Goal: Transaction & Acquisition: Purchase product/service

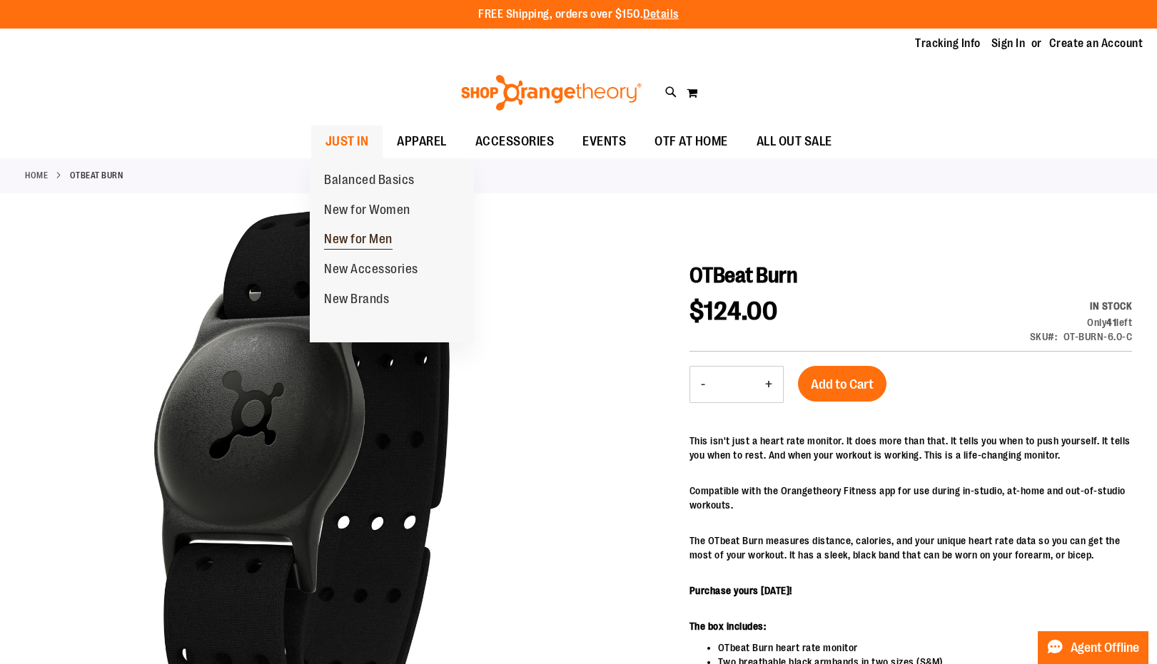
click at [367, 245] on span "New for Men" at bounding box center [358, 241] width 68 height 18
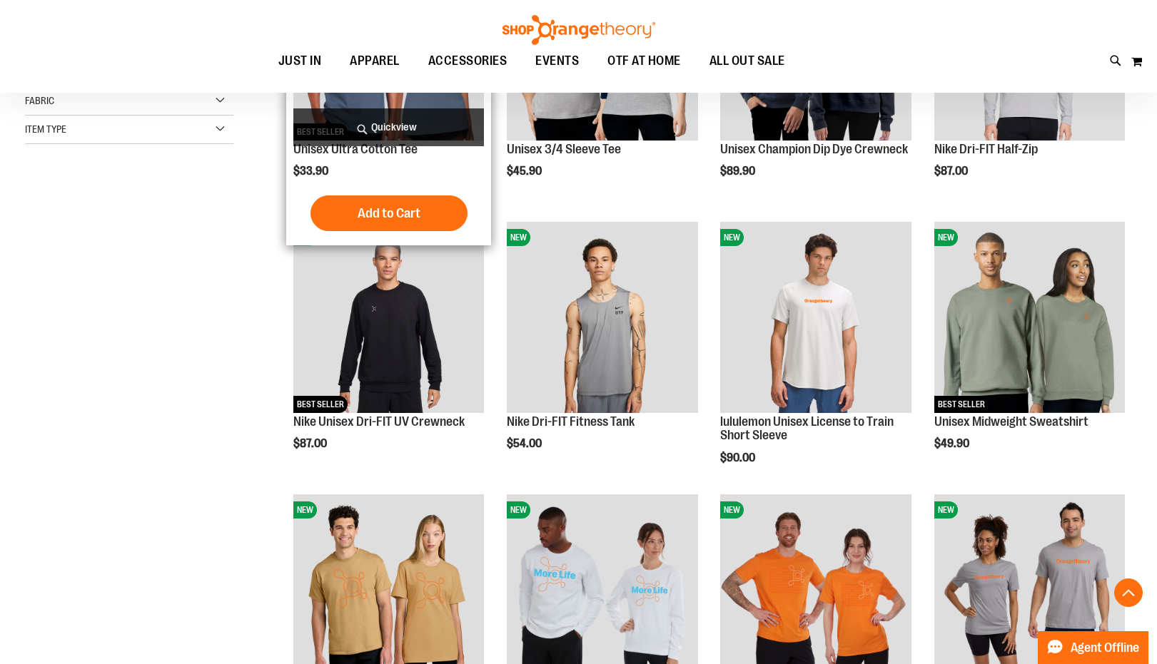
scroll to position [343, 0]
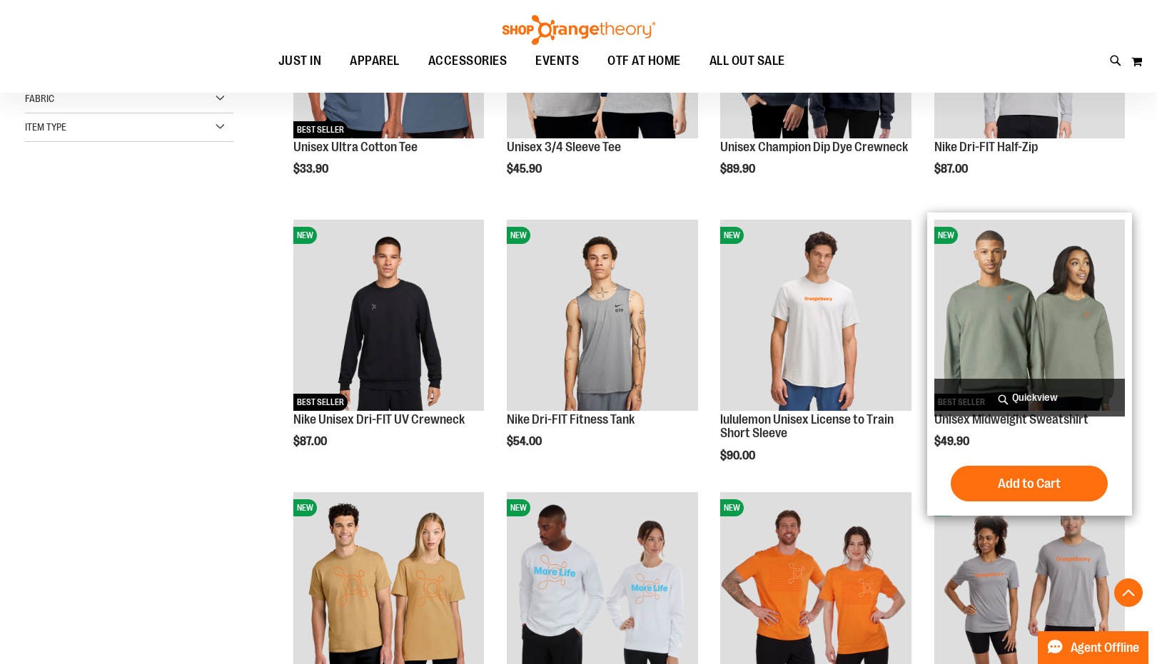
click at [1017, 402] on span "Quickview" at bounding box center [1029, 398] width 191 height 38
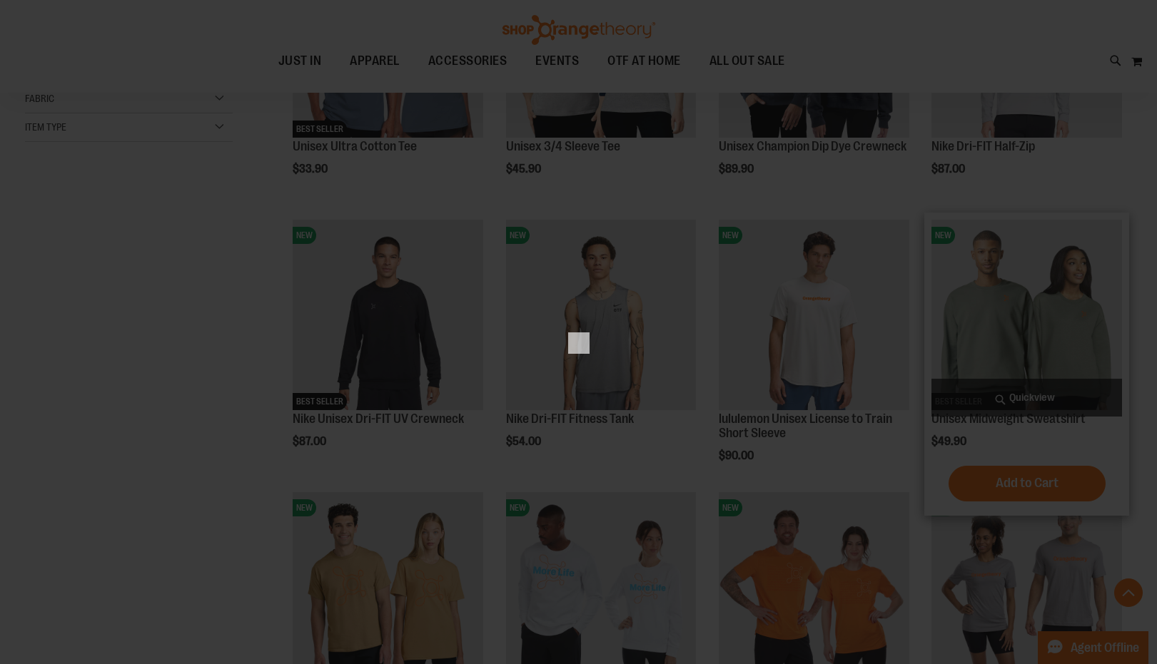
scroll to position [0, 0]
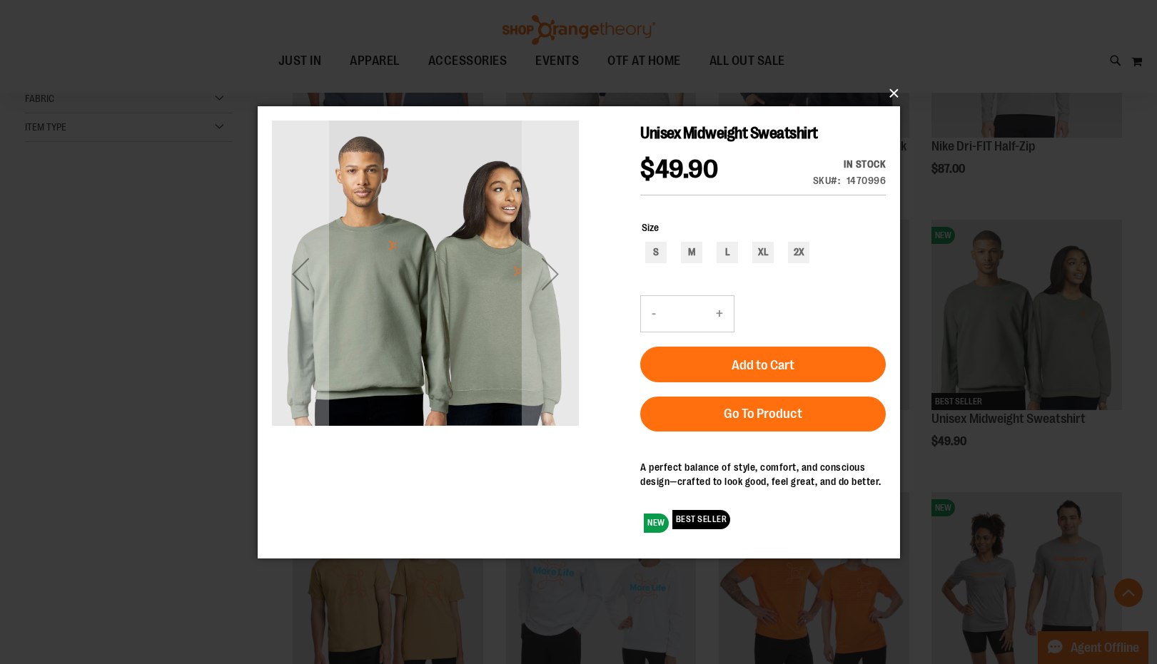
click at [894, 87] on button "×" at bounding box center [583, 93] width 642 height 31
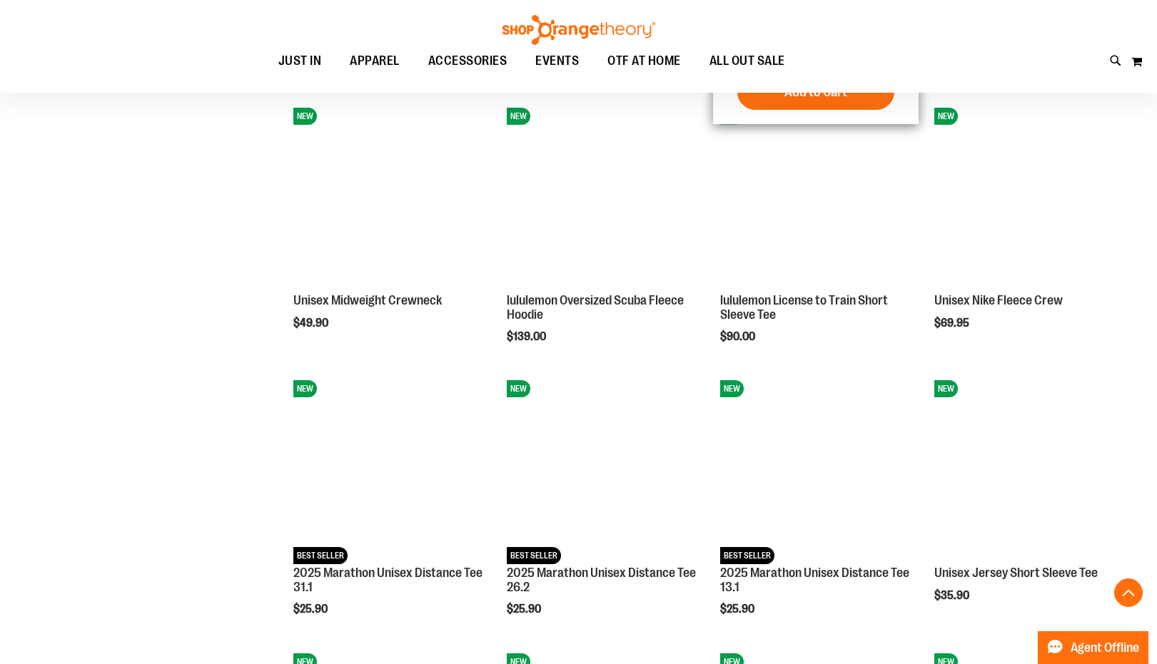
scroll to position [1009, 0]
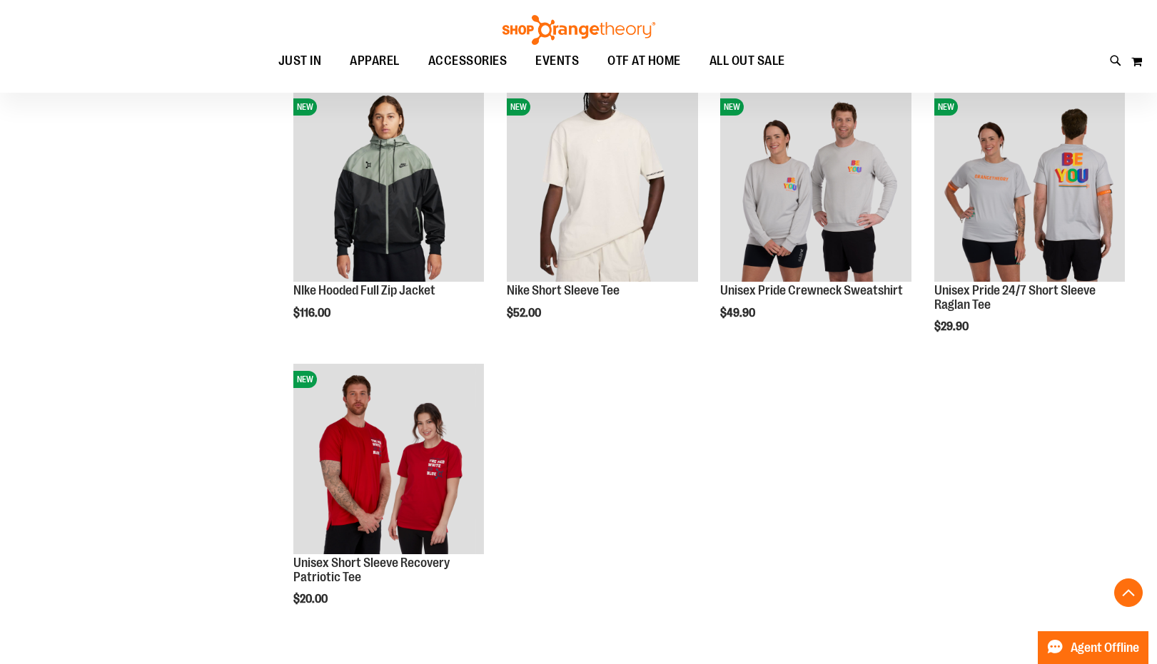
scroll to position [1337, 0]
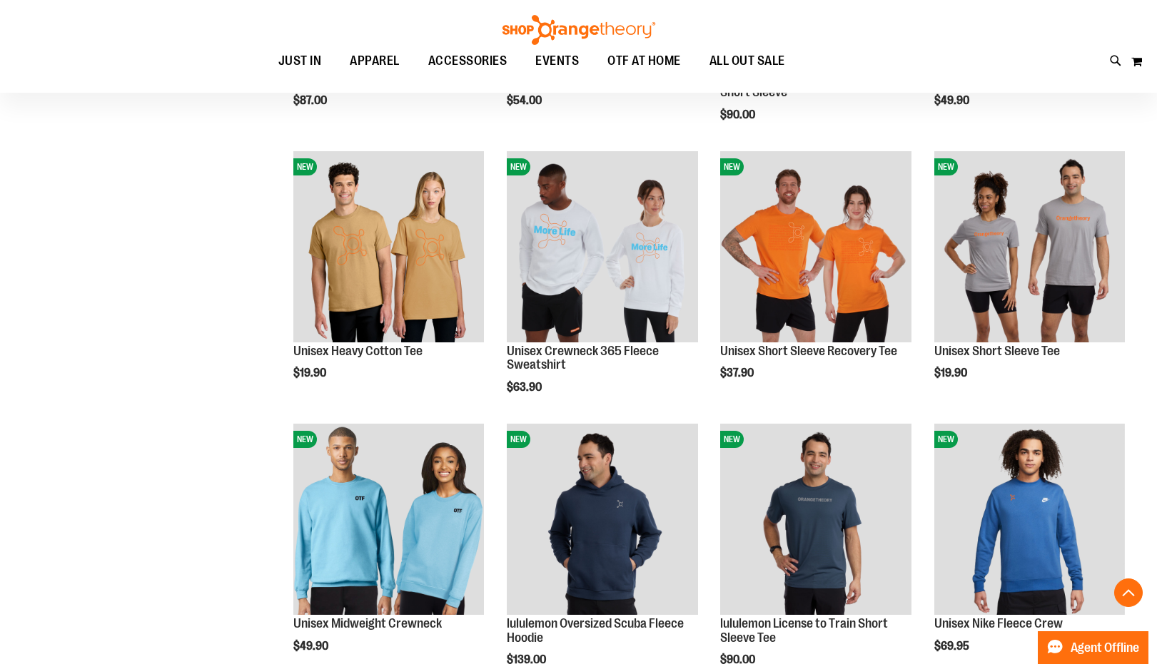
scroll to position [565, 0]
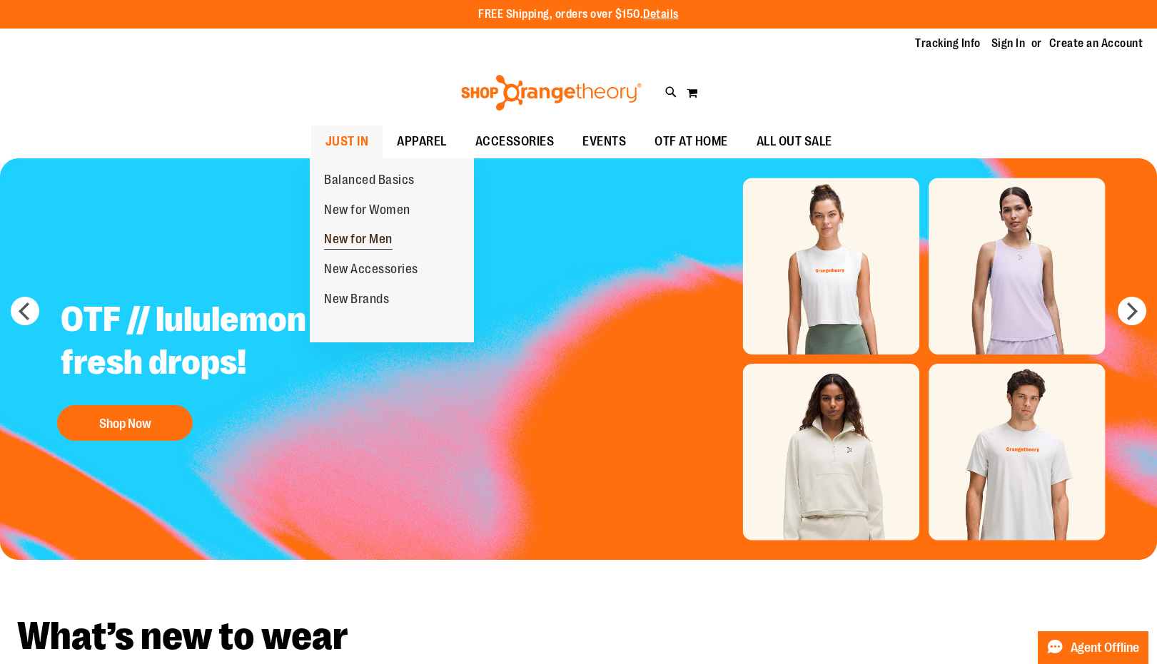
click at [347, 236] on span "New for Men" at bounding box center [358, 241] width 68 height 18
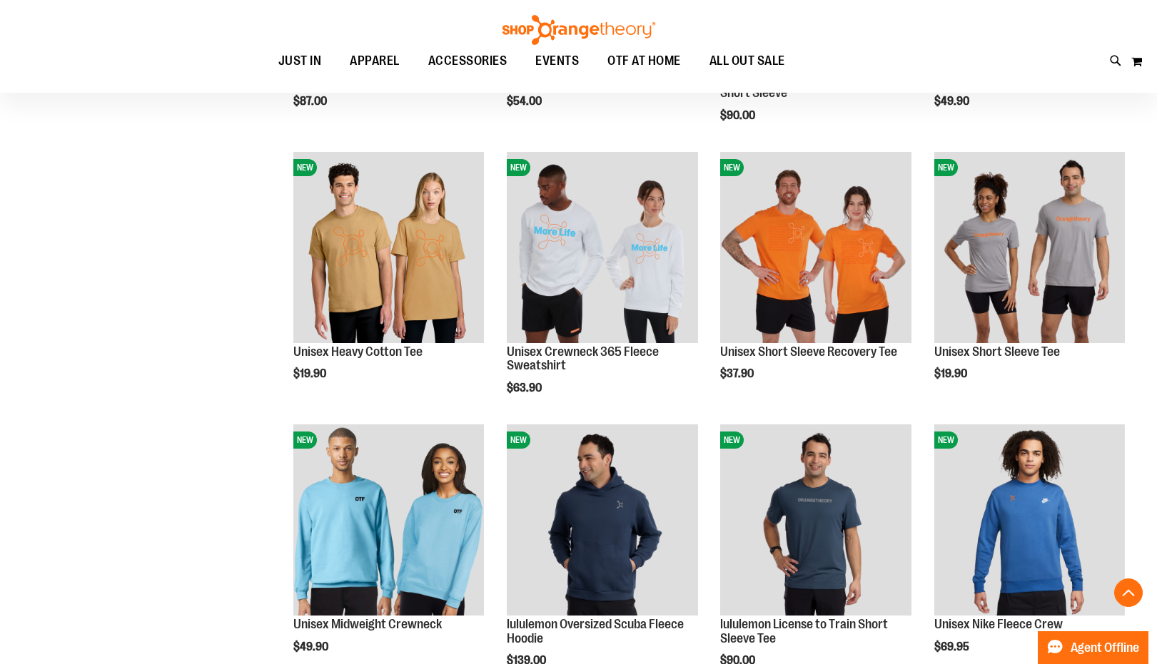
scroll to position [52, 0]
